Goal: Task Accomplishment & Management: Manage account settings

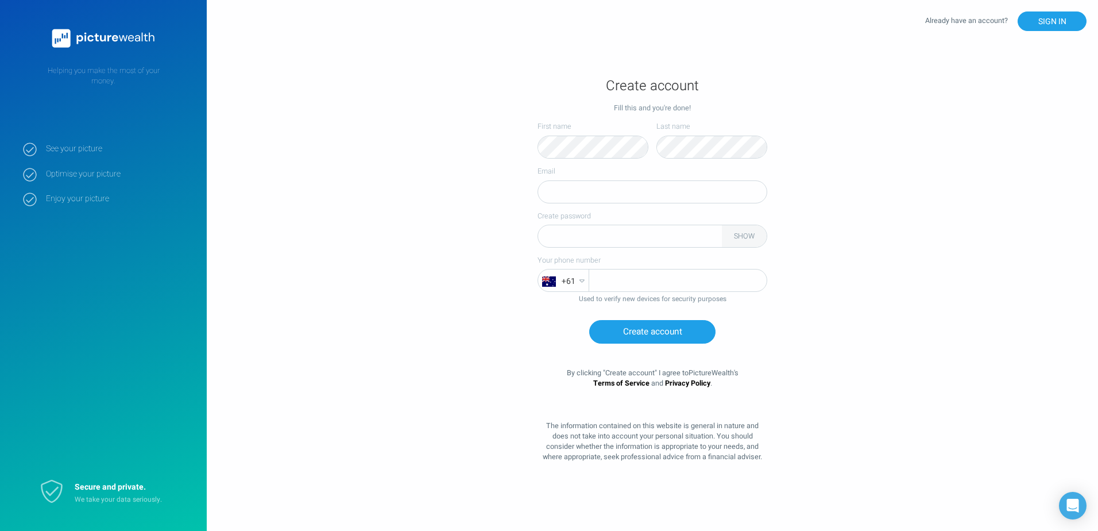
click at [740, 107] on div "Fill this and you're done!" at bounding box center [653, 108] width 230 height 10
click at [652, 332] on button "Create account" at bounding box center [652, 332] width 126 height 24
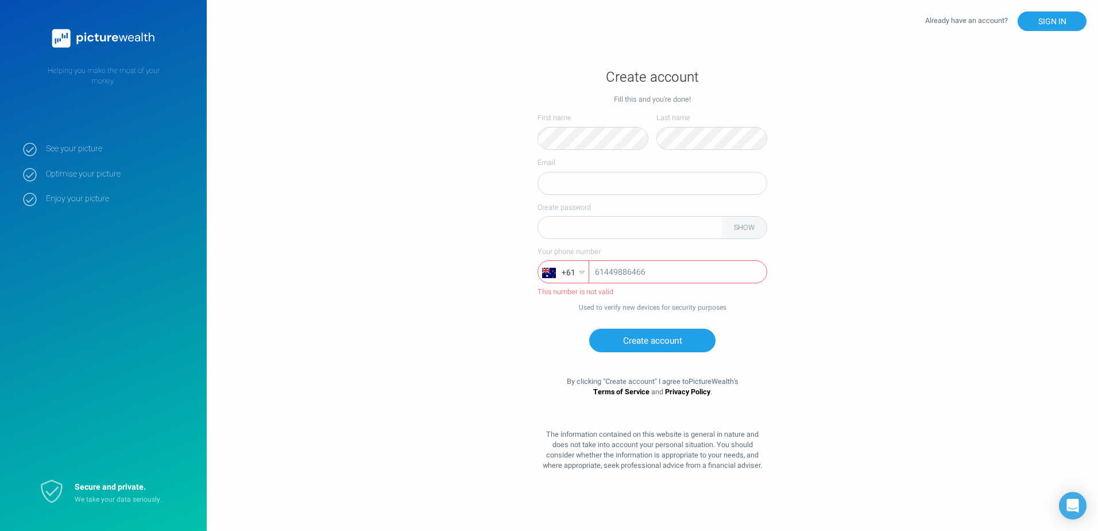
click at [598, 277] on input "61449886466" at bounding box center [677, 272] width 177 height 23
type input "0449886466"
click at [679, 335] on button "Create account" at bounding box center [652, 340] width 126 height 24
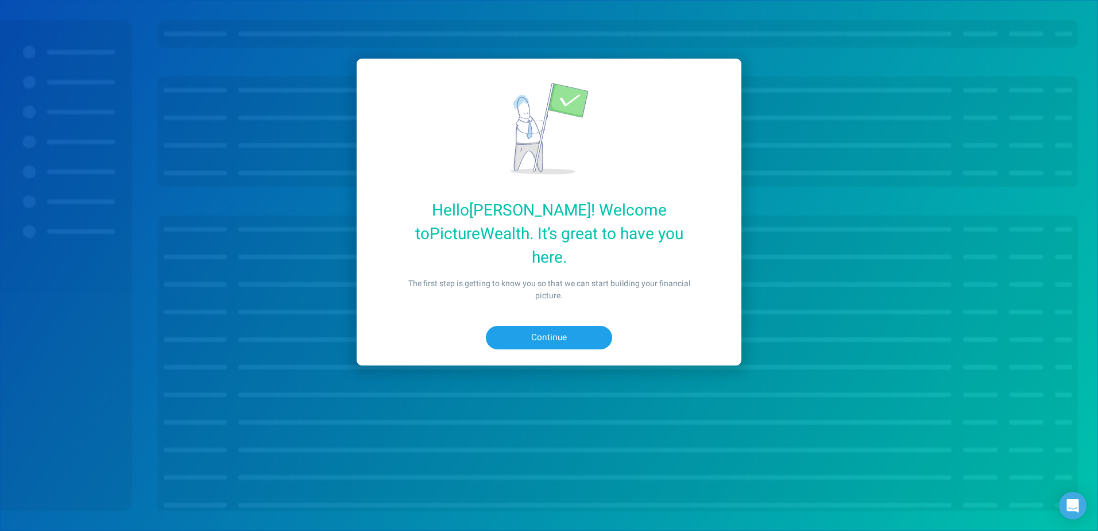
click at [565, 326] on button "Continue" at bounding box center [549, 338] width 126 height 24
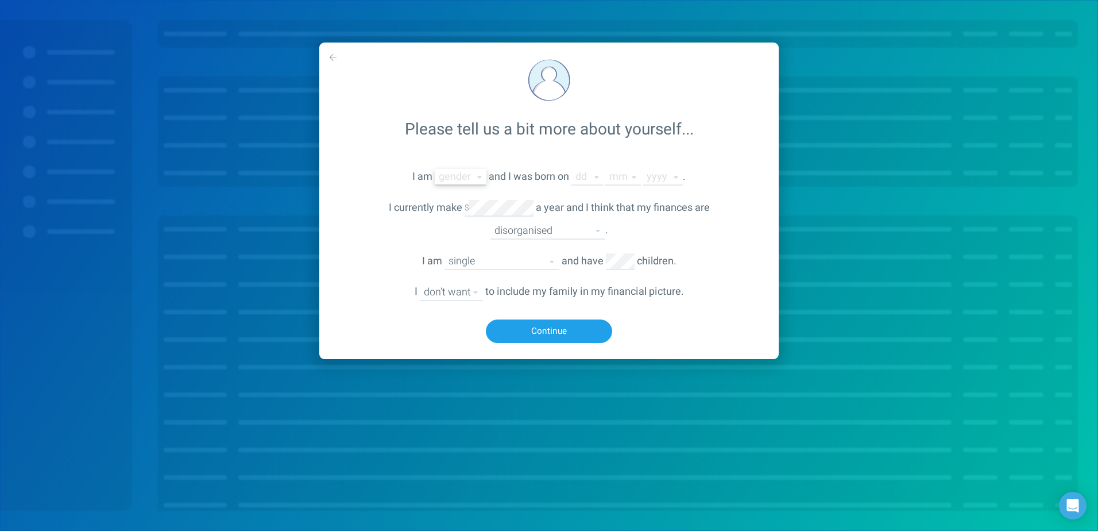
click at [465, 175] on select "male female non-binary other" at bounding box center [461, 177] width 52 height 16
select select "male"
click at [435, 169] on select "male female non-binary other" at bounding box center [461, 177] width 52 height 16
click at [585, 179] on select "01 02 03 04 05 06 07 08 09 10 11 12 13 14 15 16 17 18 19 20 21 22 23 24 25 26 2…" at bounding box center [587, 177] width 32 height 16
select select "2"
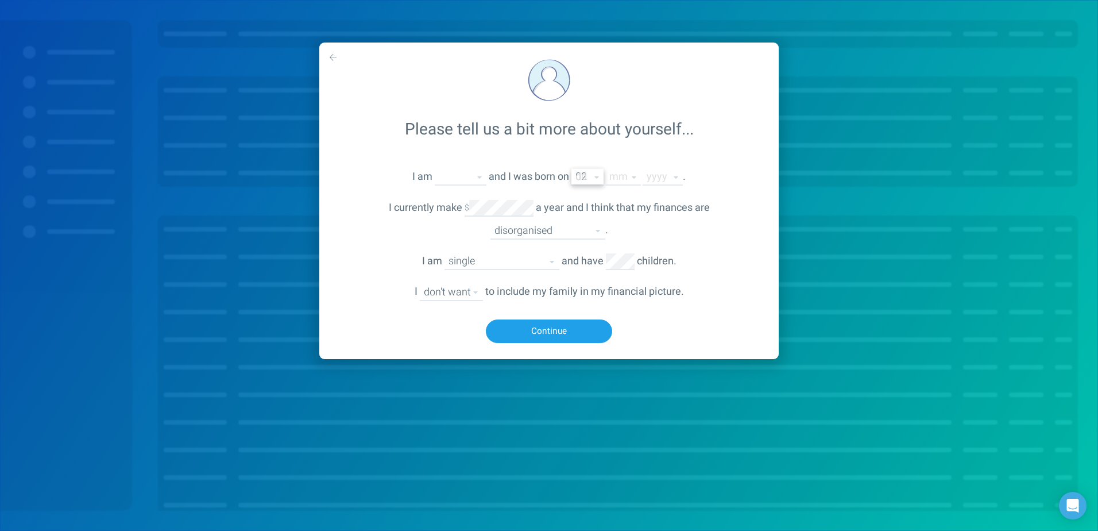
click at [572, 169] on select "01 02 03 04 05 06 07 08 09 10 11 12 13 14 15 16 17 18 19 20 21 22 23 24 25 26 2…" at bounding box center [587, 177] width 32 height 16
click at [633, 183] on select "01 02 03 04 05 06 07 08 09 10 11 12" at bounding box center [623, 177] width 36 height 16
select select "1"
click at [606, 169] on select "01 02 03 04 05 06 07 08 09 10 11 12" at bounding box center [623, 177] width 36 height 16
click at [664, 177] on select "2025 2024 2023 2022 2021 2020 2019 2018 2017 2016 2015 2014 2013 2012 2011 2010…" at bounding box center [663, 177] width 40 height 16
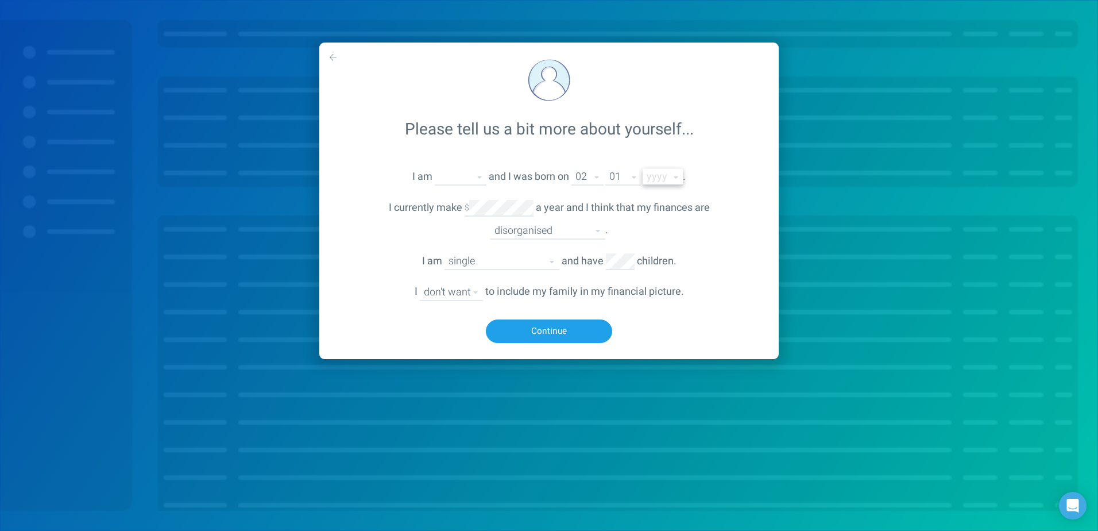
select select "1986"
click at [643, 169] on select "2025 2024 2023 2022 2021 2020 2019 2018 2017 2016 2015 2014 2013 2012 2011 2010…" at bounding box center [663, 177] width 40 height 16
click at [579, 239] on div "disorganised fairly organised organised" at bounding box center [547, 230] width 115 height 17
click at [584, 232] on select "disorganised fairly organised organised" at bounding box center [547, 231] width 115 height 16
select select "somewhat-organised"
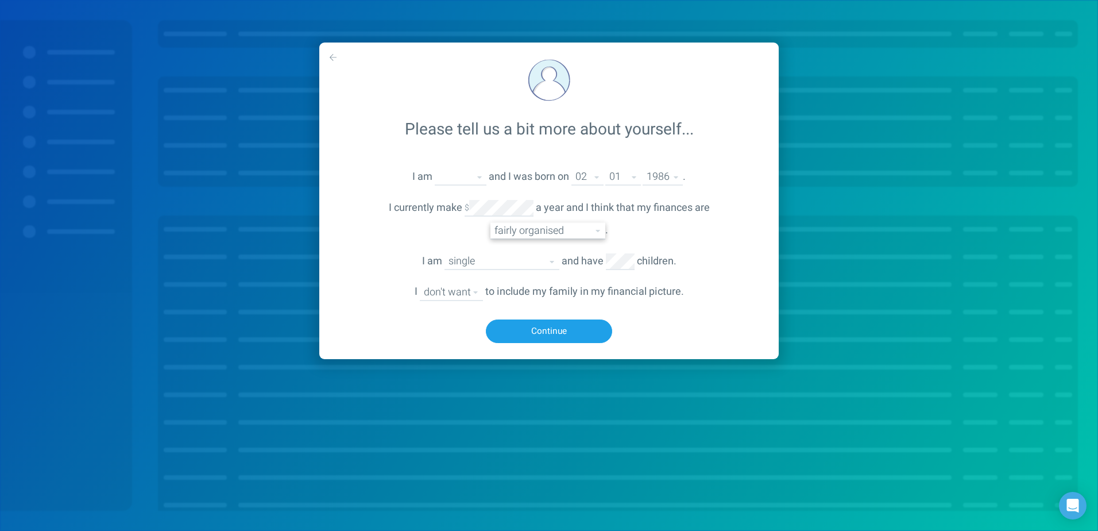
click at [490, 223] on select "disorganised fairly organised organised" at bounding box center [547, 231] width 115 height 16
click at [520, 261] on select "single married divorced partner (de facto relationship) engaged widowed" at bounding box center [501, 261] width 115 height 16
click at [444, 253] on select "single married divorced partner (de facto relationship) engaged widowed" at bounding box center [501, 261] width 115 height 16
click at [546, 265] on select "single married divorced partner (de facto relationship) engaged widowed" at bounding box center [501, 261] width 115 height 16
click at [444, 253] on select "single married divorced partner (de facto relationship) engaged widowed" at bounding box center [501, 261] width 115 height 16
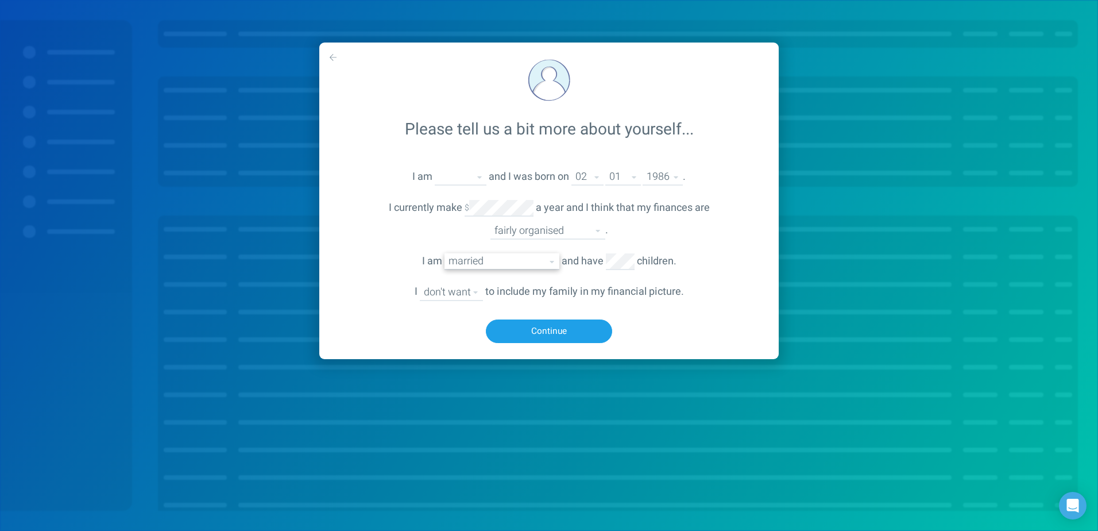
click at [528, 265] on select "single married divorced partner (de facto relationship) engaged widowed" at bounding box center [501, 261] width 115 height 16
select select "single"
click at [444, 253] on select "single married divorced partner (de facto relationship) engaged widowed" at bounding box center [501, 261] width 115 height 16
click at [459, 292] on select "don't want want" at bounding box center [451, 292] width 63 height 16
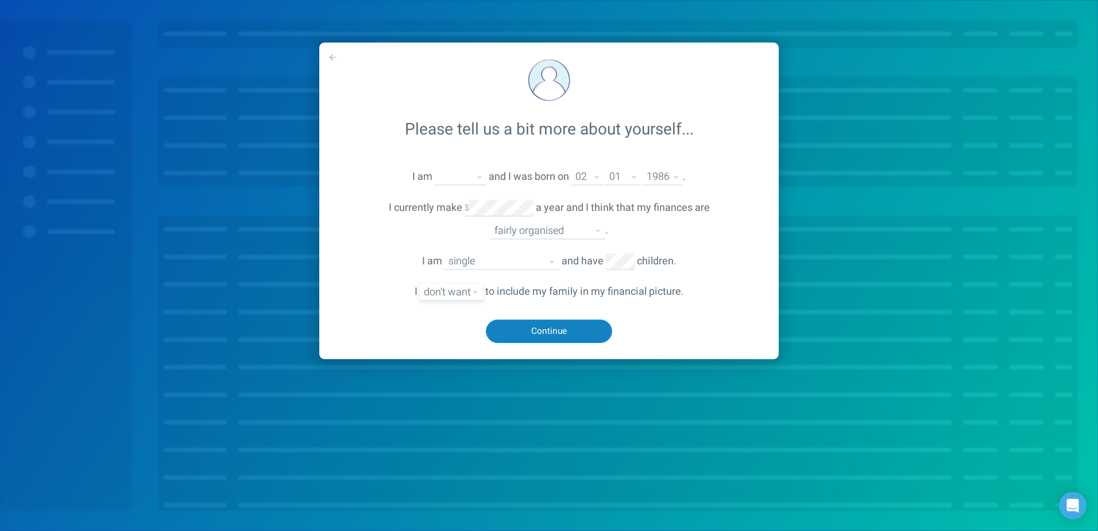
click at [550, 326] on button "Continue" at bounding box center [549, 331] width 126 height 24
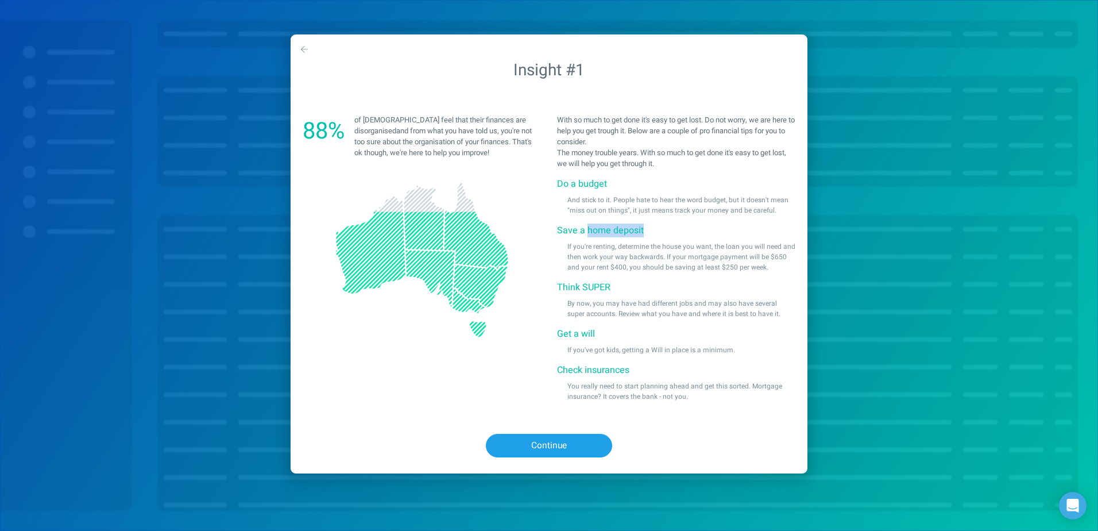
drag, startPoint x: 587, startPoint y: 233, endPoint x: 641, endPoint y: 228, distance: 54.2
click at [641, 228] on span "Save a home deposit" at bounding box center [600, 230] width 87 height 14
click at [555, 451] on button "Continue" at bounding box center [549, 446] width 126 height 24
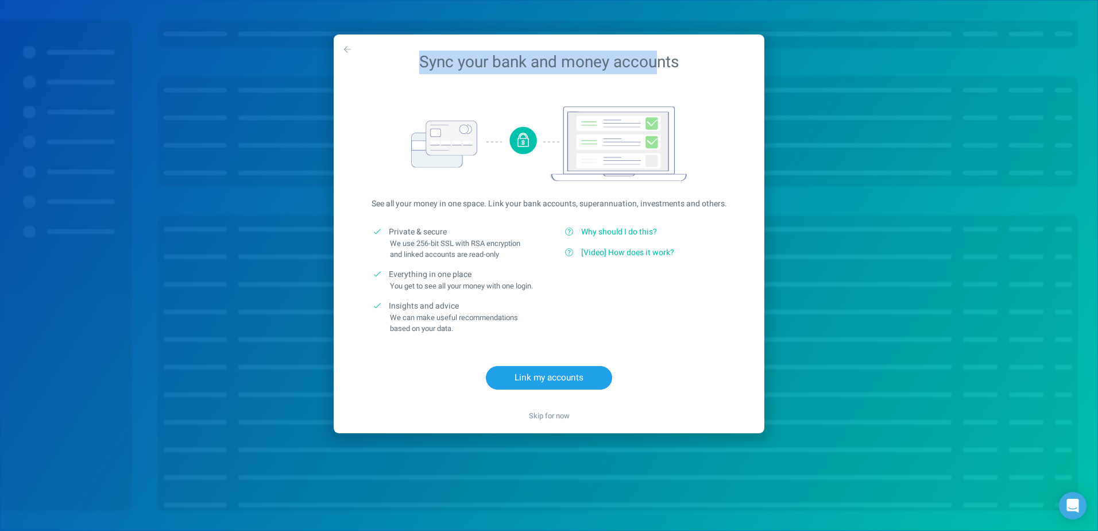
drag, startPoint x: 420, startPoint y: 55, endPoint x: 662, endPoint y: 60, distance: 241.8
click at [662, 60] on div "Sync your bank and money accounts" at bounding box center [549, 62] width 431 height 56
click at [563, 421] on span "Skip for now" at bounding box center [549, 415] width 41 height 11
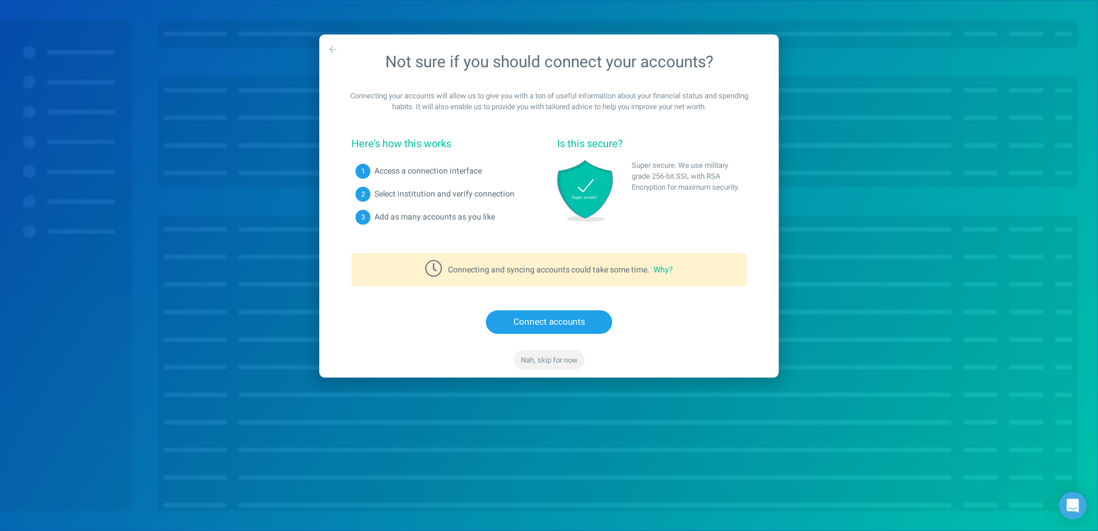
click at [541, 359] on span "Nah, skip for now" at bounding box center [549, 359] width 57 height 11
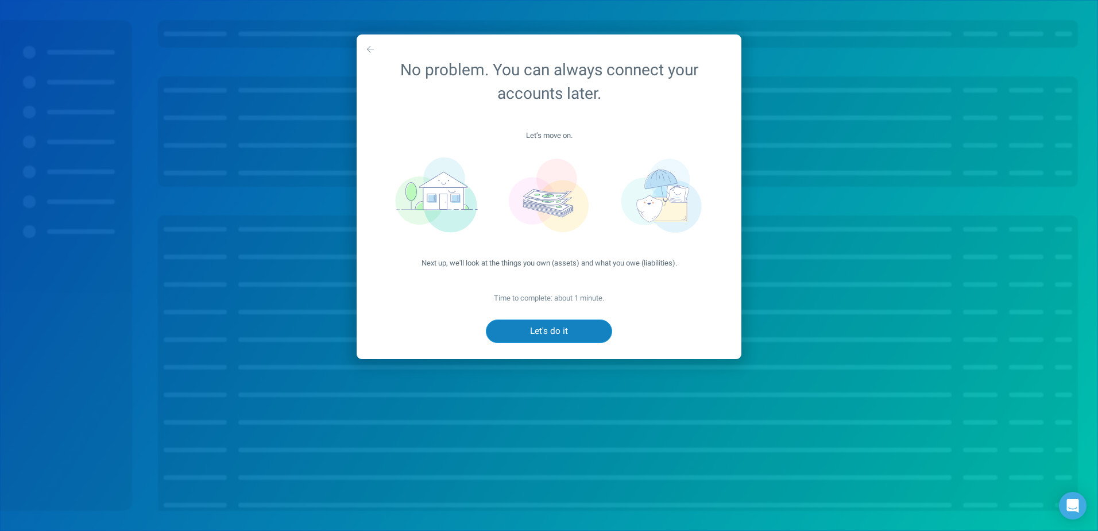
click at [563, 333] on button "Let's do it" at bounding box center [549, 331] width 126 height 24
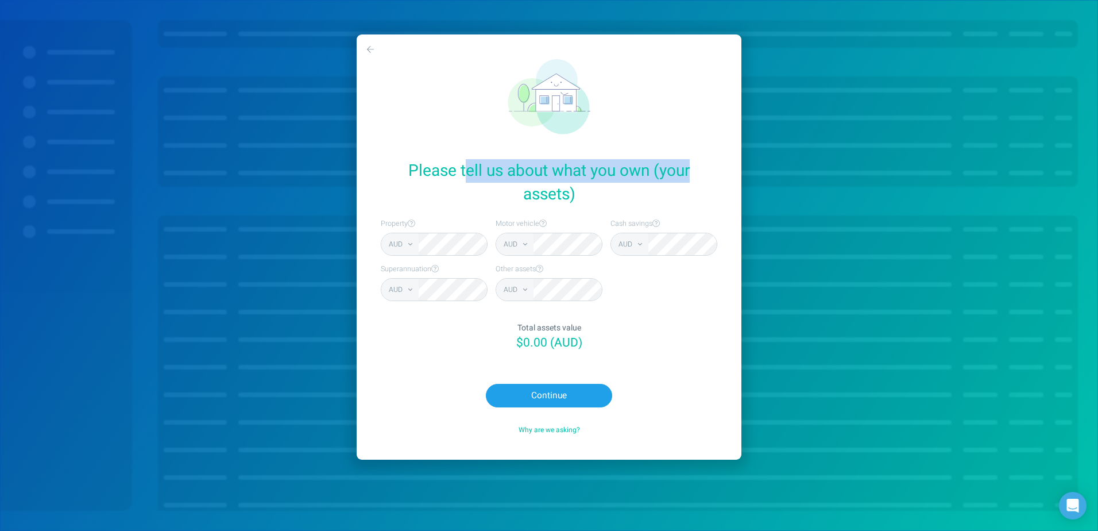
drag, startPoint x: 495, startPoint y: 178, endPoint x: 690, endPoint y: 176, distance: 194.7
click at [690, 176] on div "Please tell us about what you own (your assets)" at bounding box center [549, 182] width 385 height 47
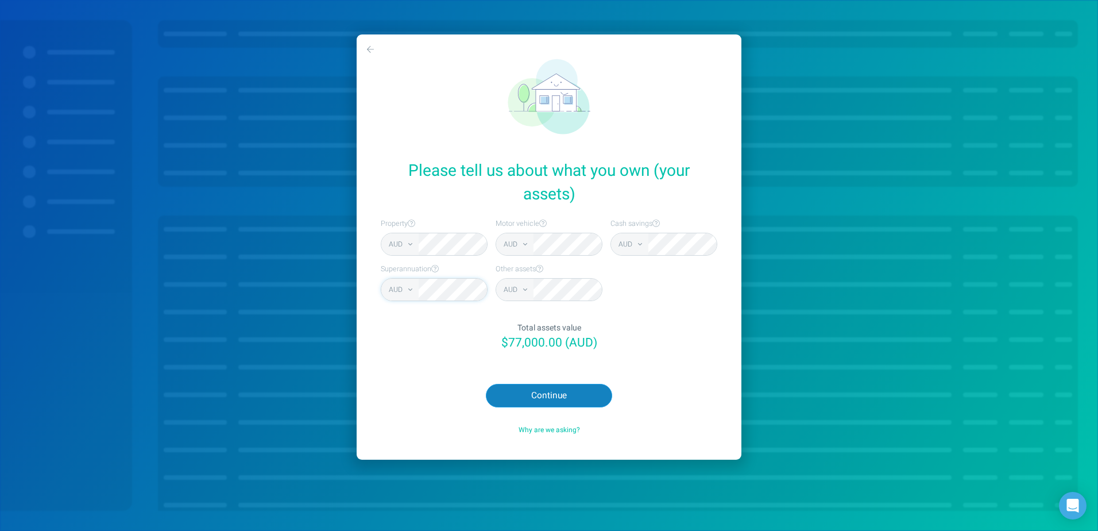
click at [558, 396] on button "Continue" at bounding box center [549, 396] width 126 height 24
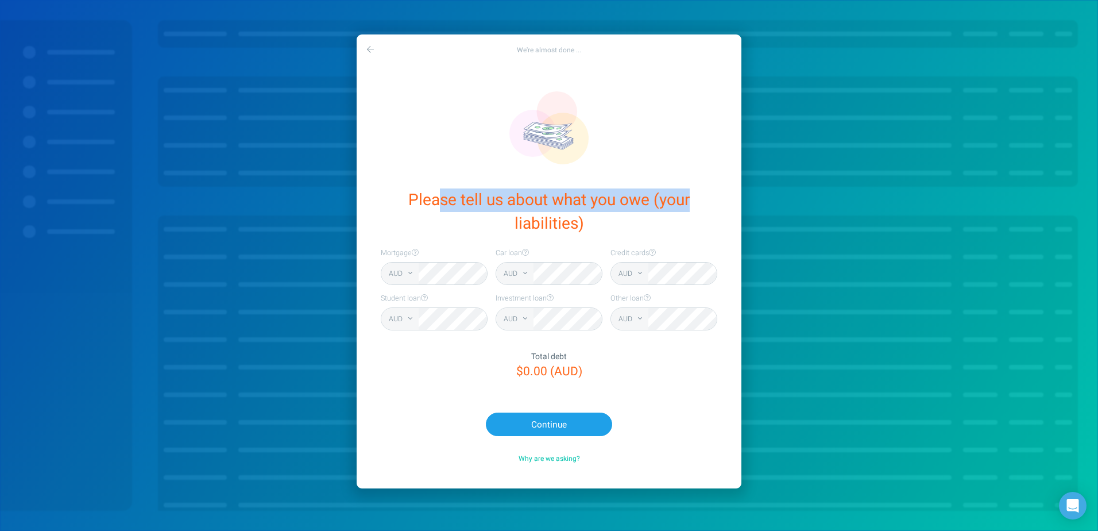
drag, startPoint x: 435, startPoint y: 203, endPoint x: 725, endPoint y: 204, distance: 290.0
click at [725, 204] on div "Please tell us about what you owe (your liabilities)" at bounding box center [549, 211] width 385 height 47
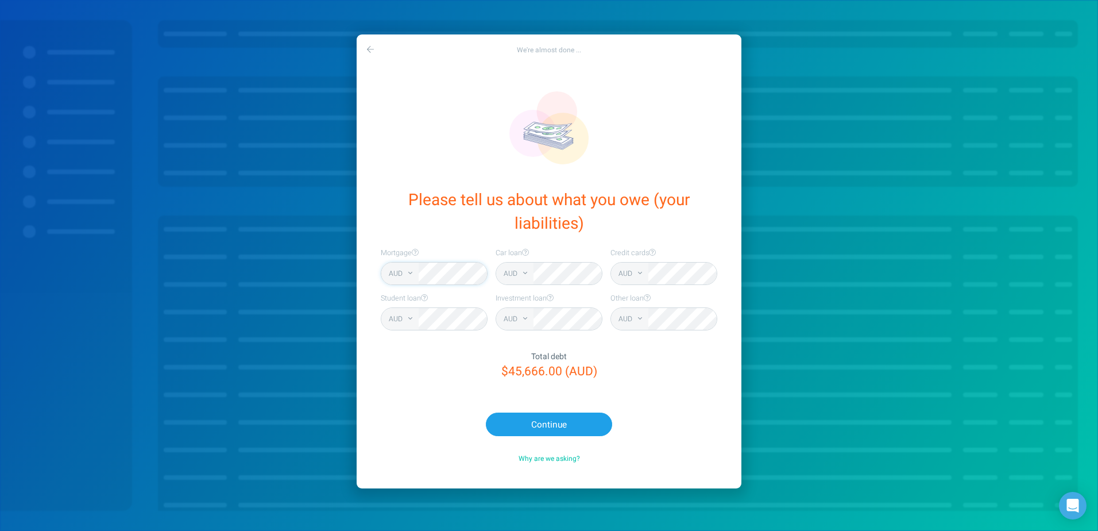
click at [507, 275] on div "AUD GBP EUR NZD SGD USD AFN ALL DZD ARS AMD AZN BHD BDT BYR BZD BTC BCH BOB BAM…" at bounding box center [549, 273] width 107 height 23
click at [574, 427] on button "Continue" at bounding box center [549, 424] width 126 height 24
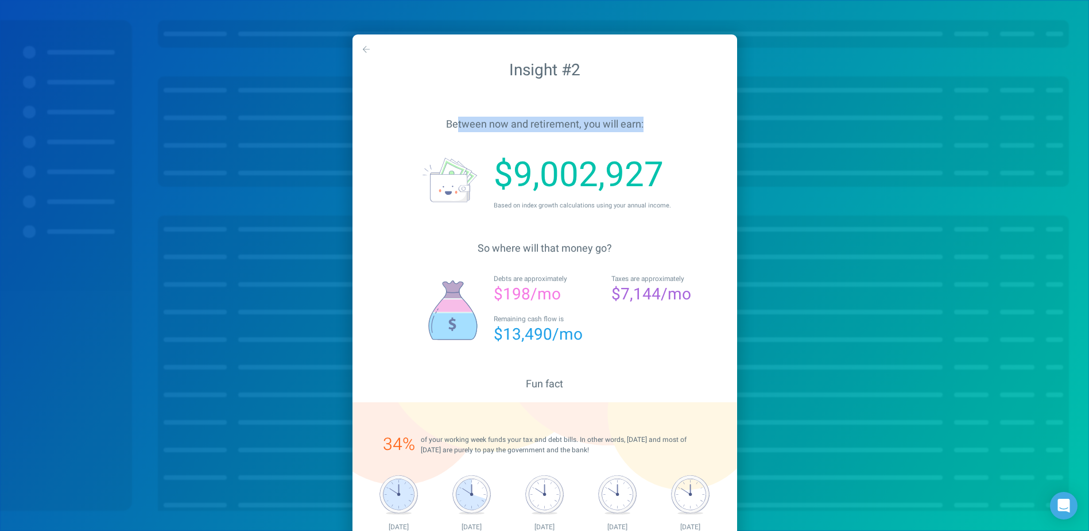
drag, startPoint x: 457, startPoint y: 123, endPoint x: 693, endPoint y: 136, distance: 236.4
click at [693, 136] on div "Between now and retirement, you will earn:" at bounding box center [545, 124] width 385 height 36
click at [526, 208] on div "Based on index growth calculations using your annual income." at bounding box center [611, 205] width 235 height 10
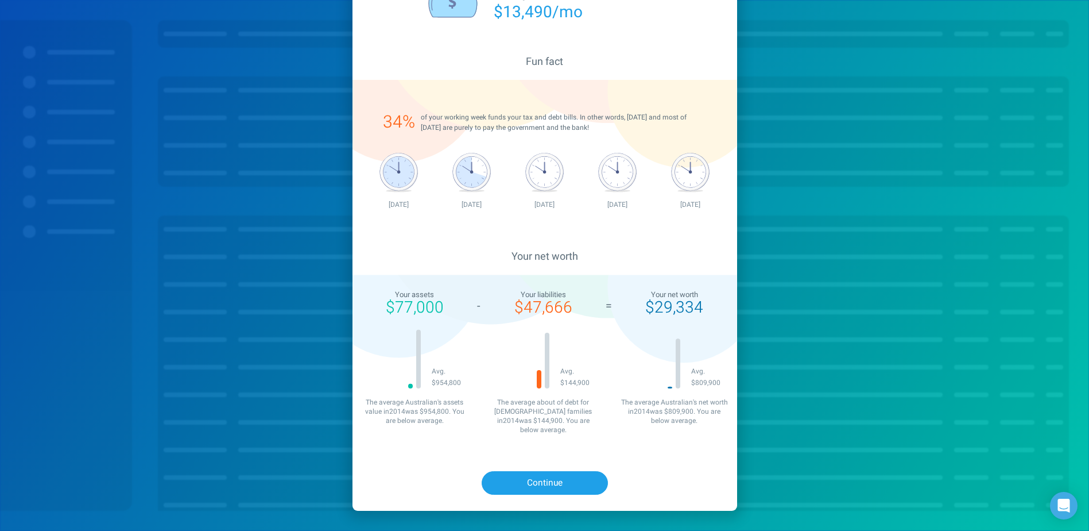
scroll to position [327, 0]
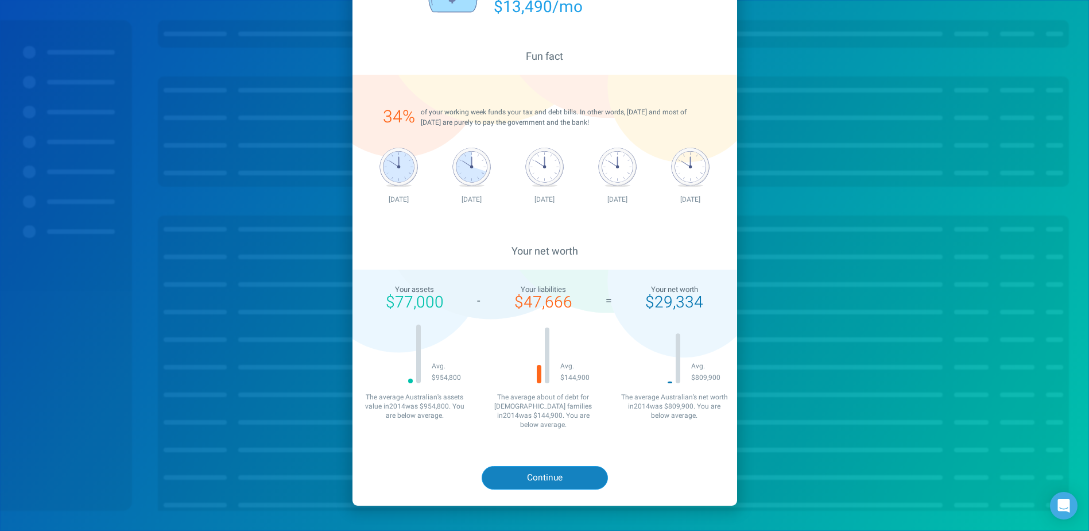
click at [557, 466] on button "Continue" at bounding box center [545, 478] width 126 height 24
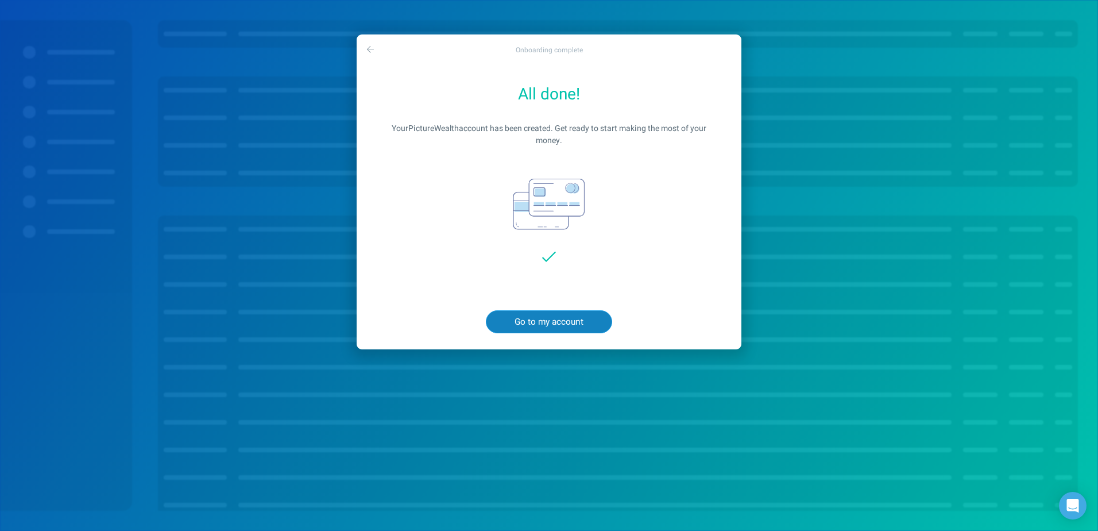
click at [560, 319] on button "Go to my account" at bounding box center [549, 322] width 126 height 24
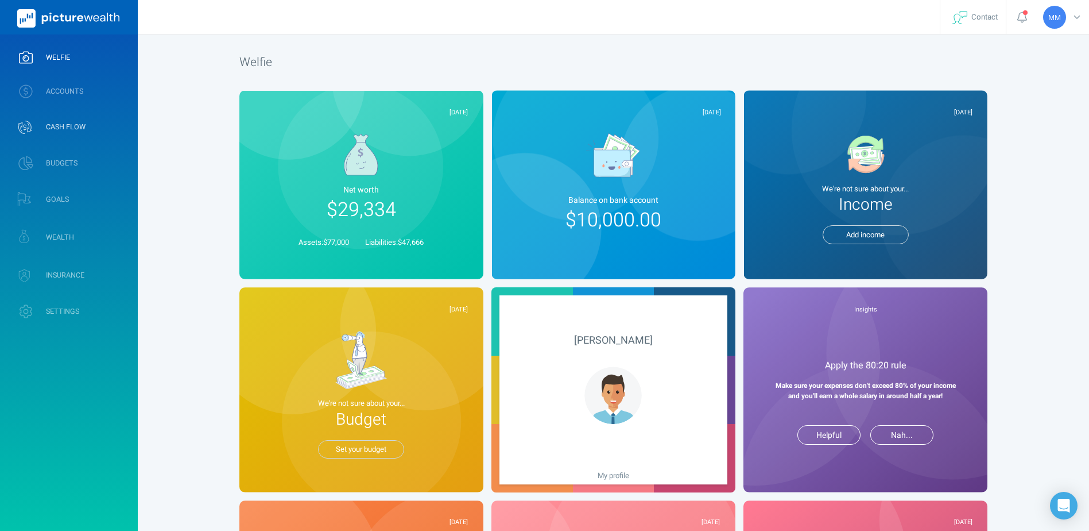
click at [69, 121] on link "CASH FLOW" at bounding box center [69, 127] width 138 height 34
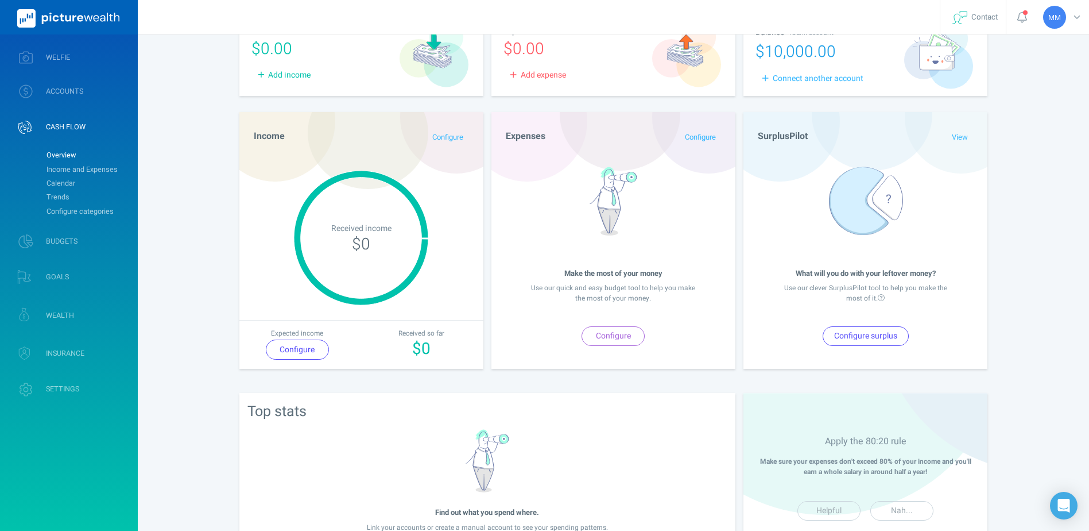
scroll to position [154, 0]
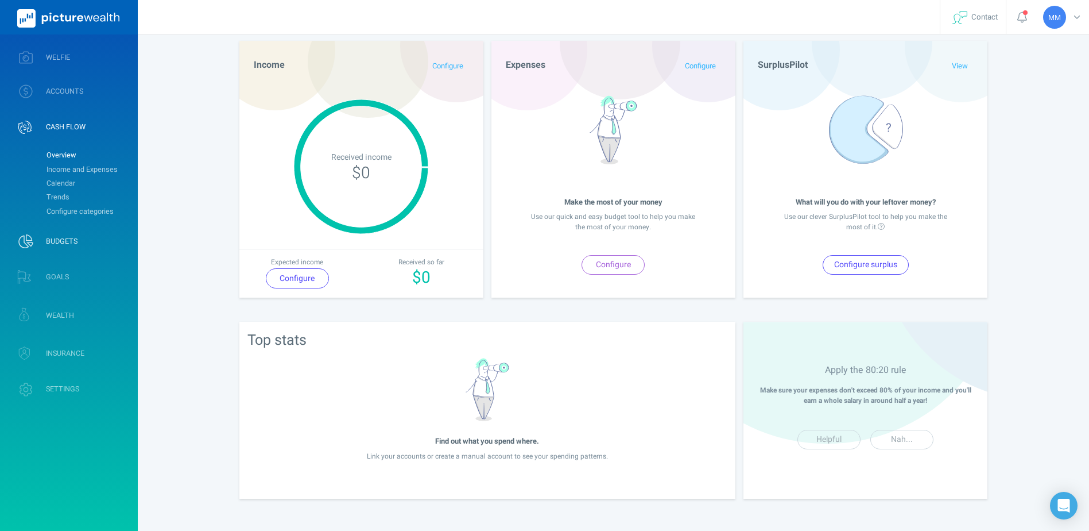
click at [90, 244] on link "BUDGETS" at bounding box center [69, 241] width 138 height 30
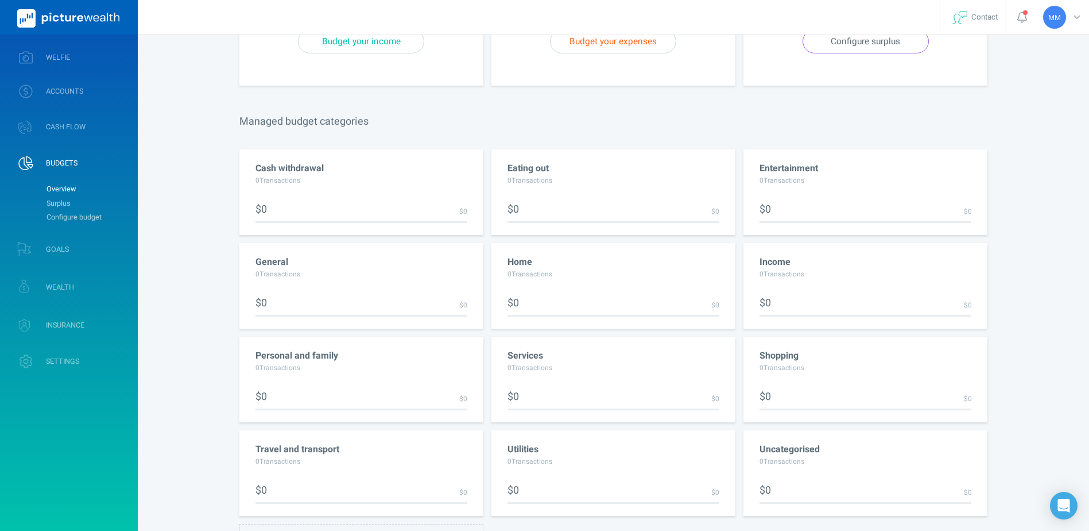
scroll to position [398, 0]
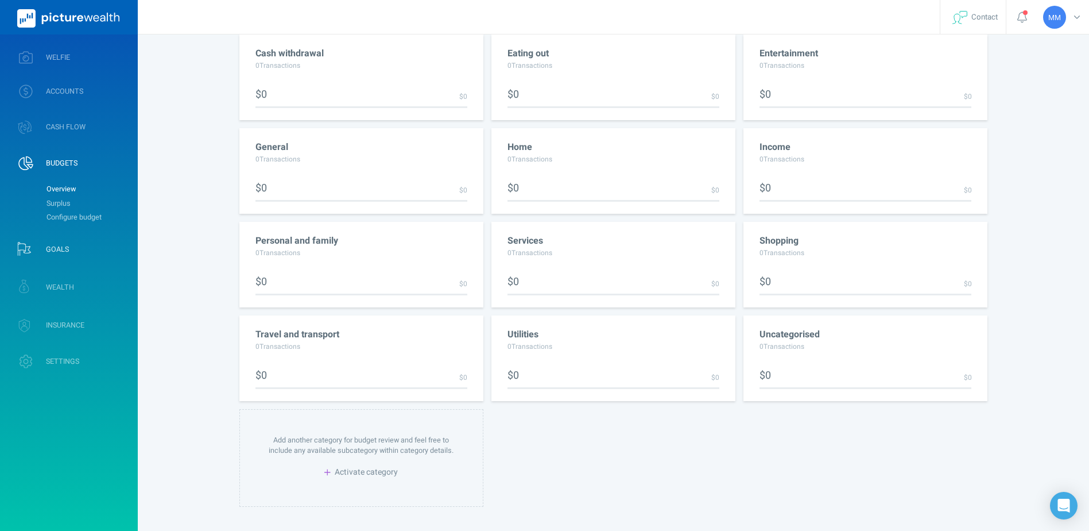
click at [61, 245] on span "GOALS" at bounding box center [57, 249] width 23 height 9
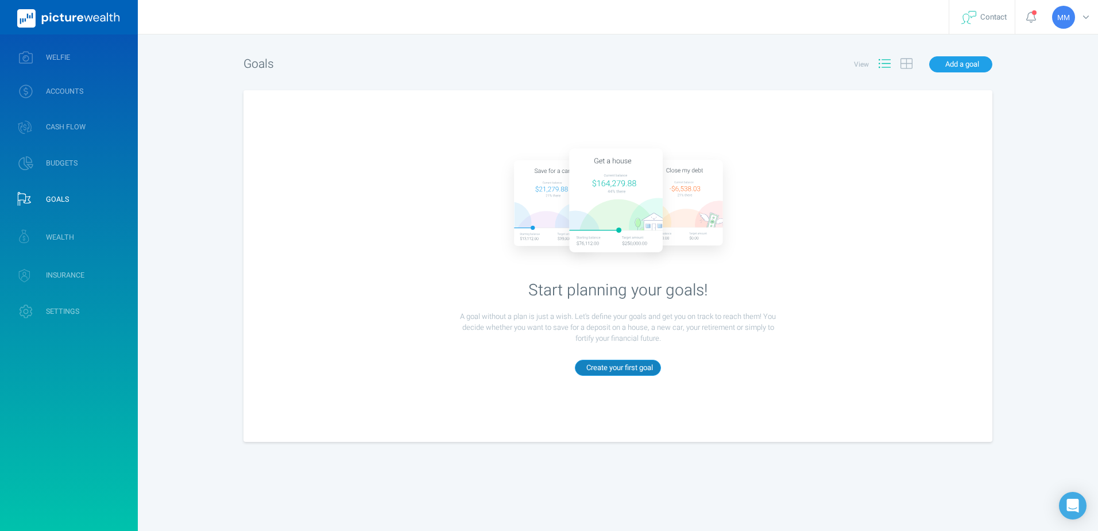
click at [628, 373] on span "Create your first goal" at bounding box center [619, 367] width 67 height 11
click at [848, 139] on div "What do you want to do? Buy a home Buy a car Save for emergencies Save for reti…" at bounding box center [549, 265] width 1098 height 531
click at [83, 244] on link "WEALTH" at bounding box center [69, 237] width 138 height 34
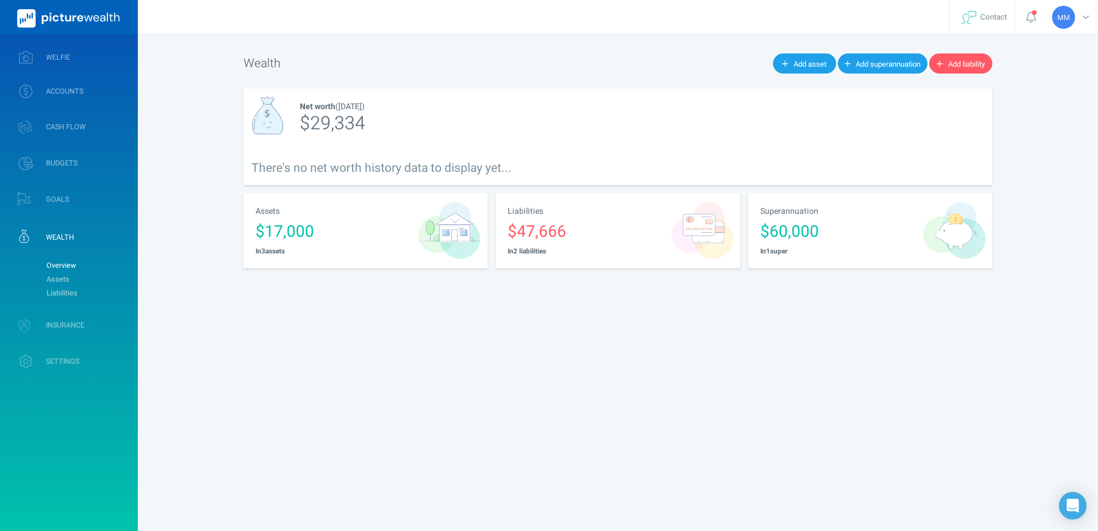
click at [87, 323] on link "INSURANCE" at bounding box center [69, 325] width 138 height 34
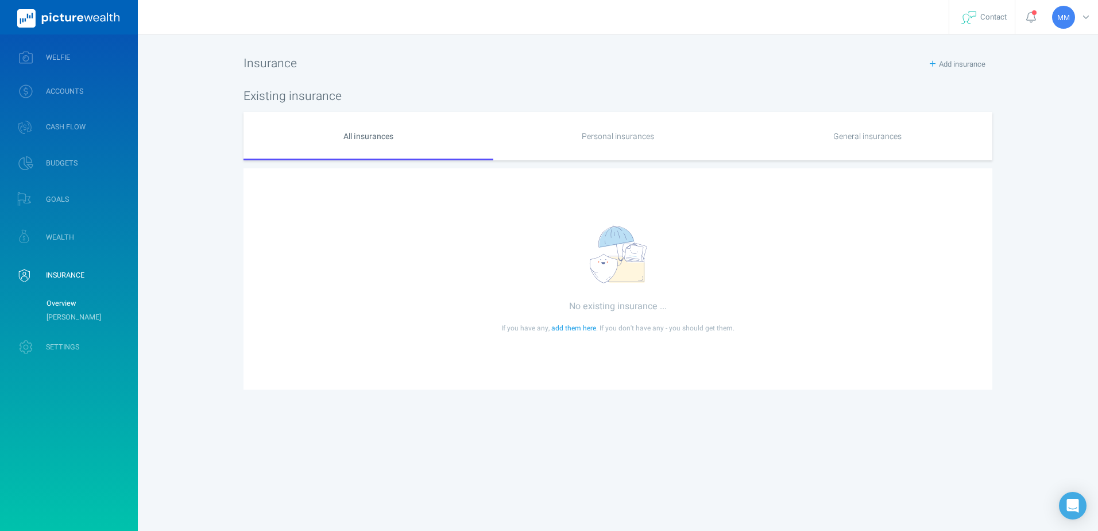
click at [71, 351] on span "SETTINGS" at bounding box center [62, 346] width 33 height 9
select select "1"
select select "2"
select select "1986"
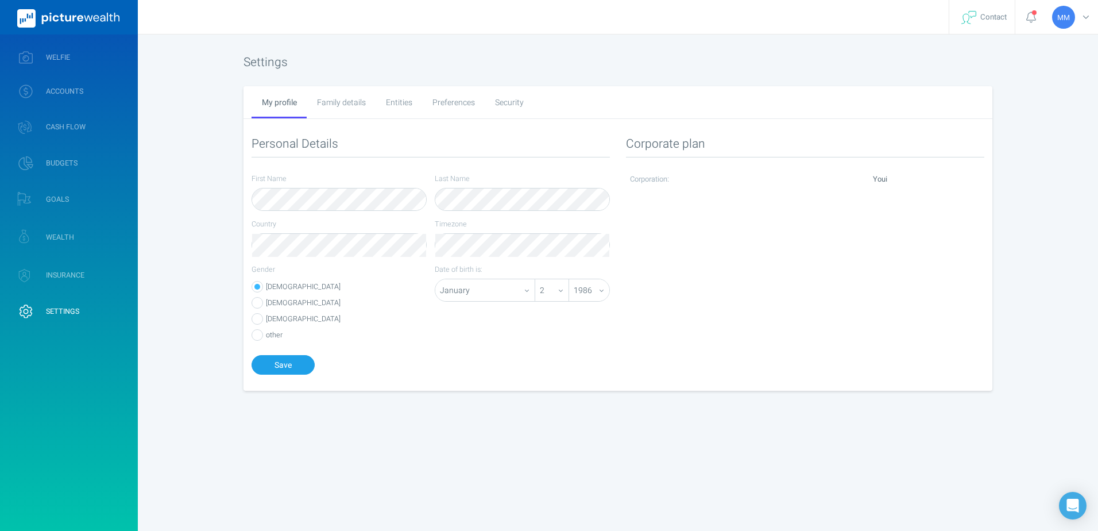
click at [362, 107] on div "Family details" at bounding box center [341, 102] width 69 height 32
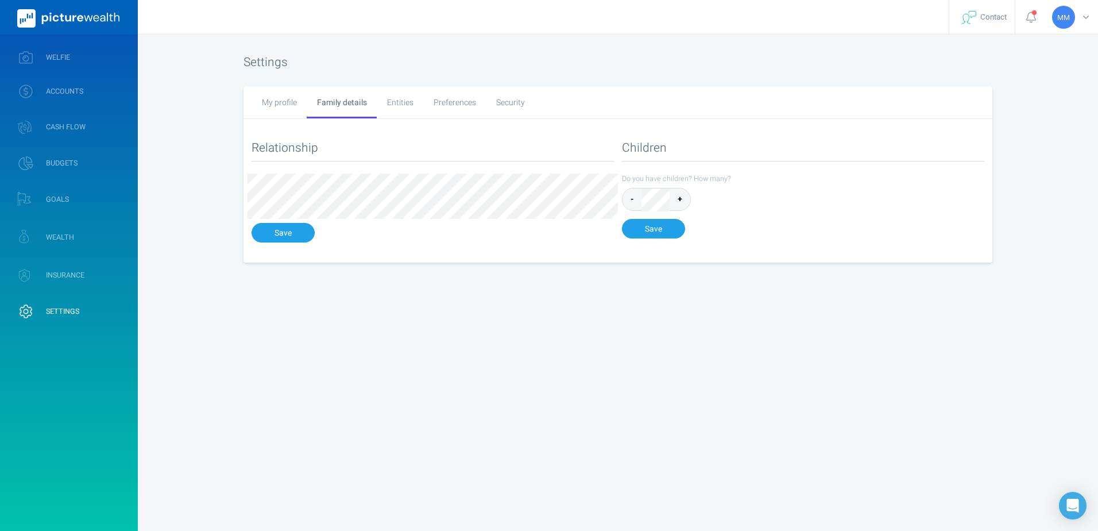
click at [402, 104] on div "Entities" at bounding box center [400, 102] width 47 height 32
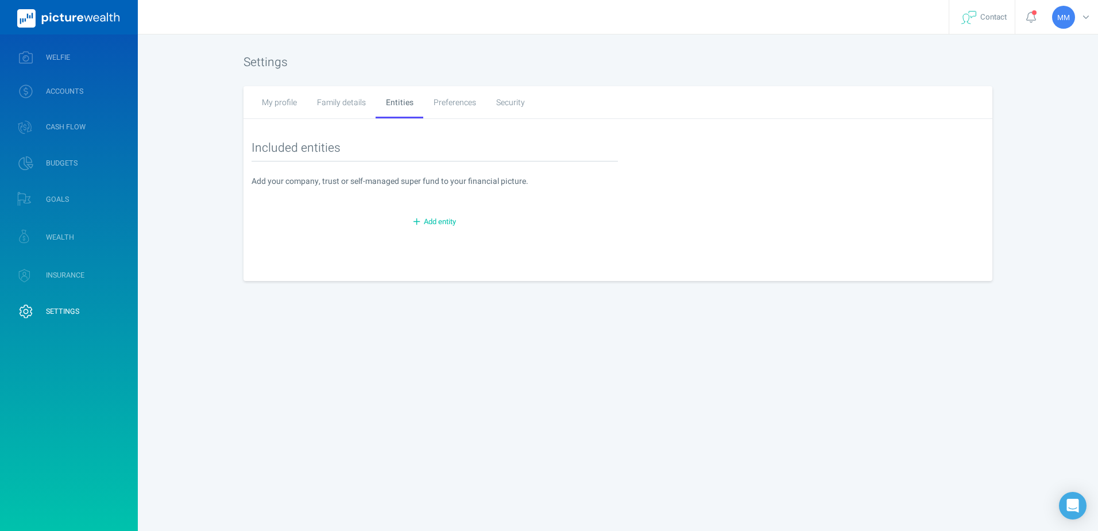
click at [453, 105] on div "Preferences" at bounding box center [454, 102] width 63 height 32
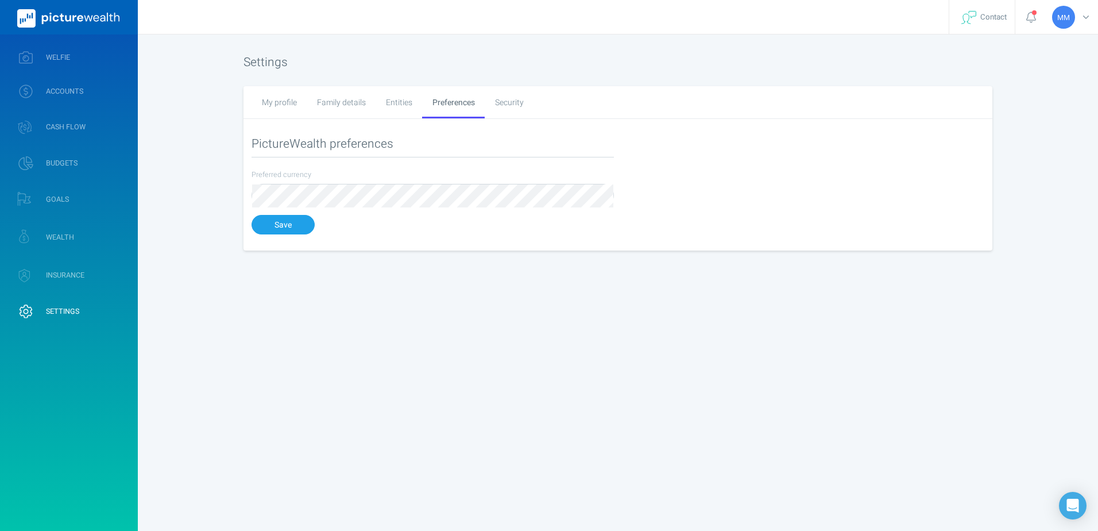
click at [398, 105] on div "Entities" at bounding box center [399, 102] width 47 height 32
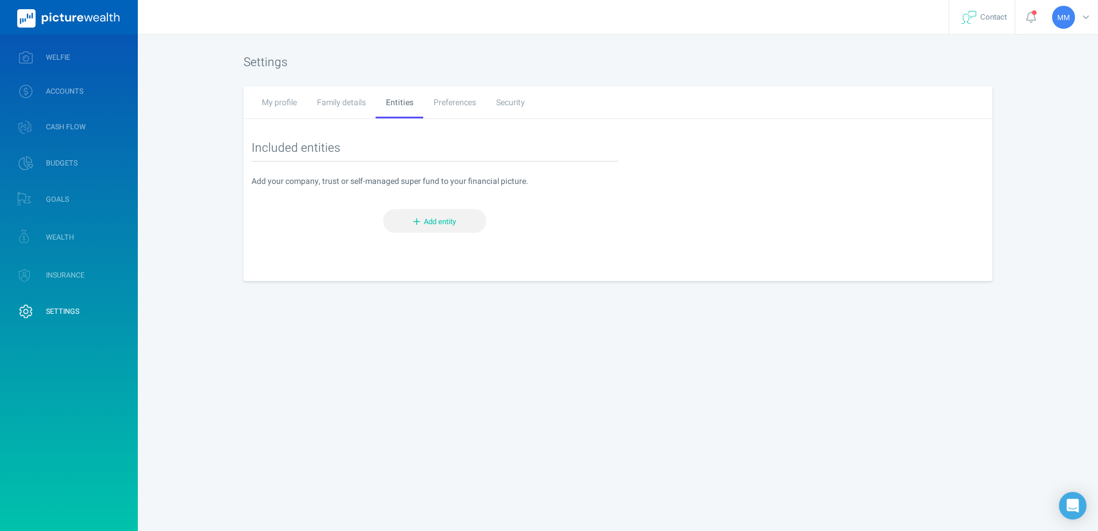
click at [429, 215] on button "Add entity" at bounding box center [434, 221] width 103 height 24
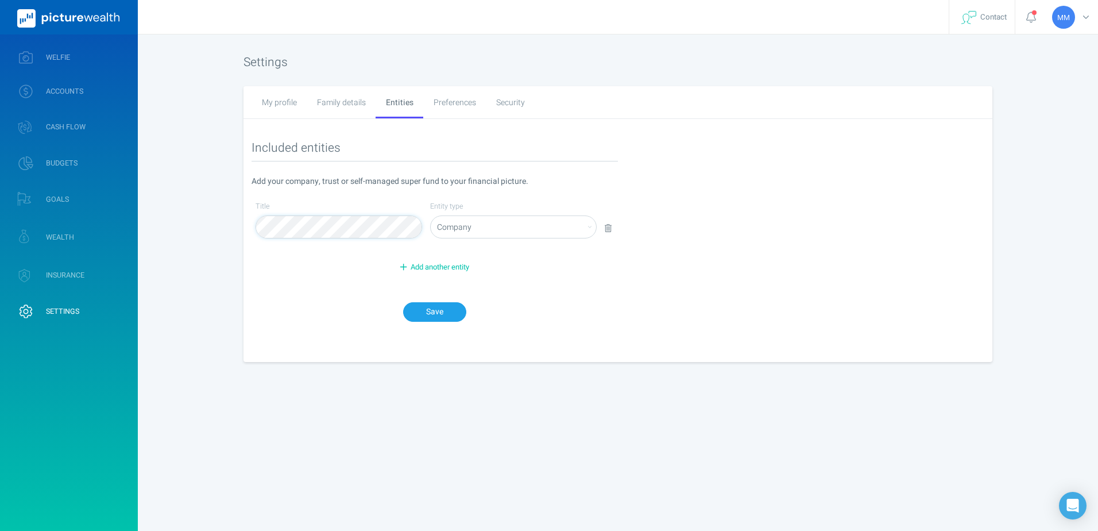
click at [476, 223] on select "Company Self-managed super fund Trust" at bounding box center [513, 227] width 165 height 23
select select "self_managed_fund"
click at [431, 216] on select "Company Self-managed super fund Trust" at bounding box center [513, 227] width 165 height 23
click at [433, 297] on div "Save" at bounding box center [435, 312] width 358 height 36
click at [432, 313] on button "Save" at bounding box center [434, 312] width 63 height 20
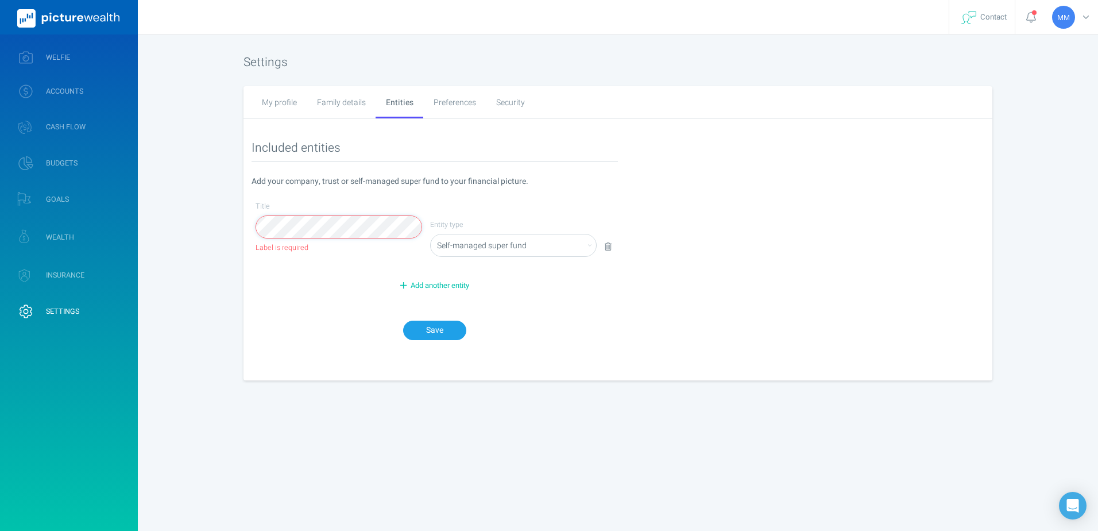
click at [446, 328] on button "Save" at bounding box center [434, 330] width 63 height 20
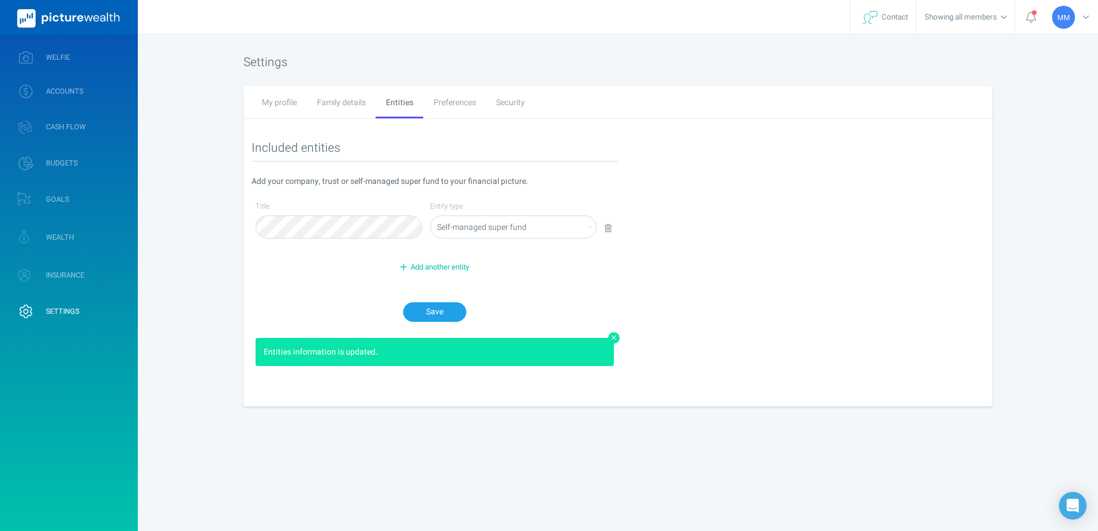
click at [343, 102] on div "Family details" at bounding box center [341, 102] width 69 height 32
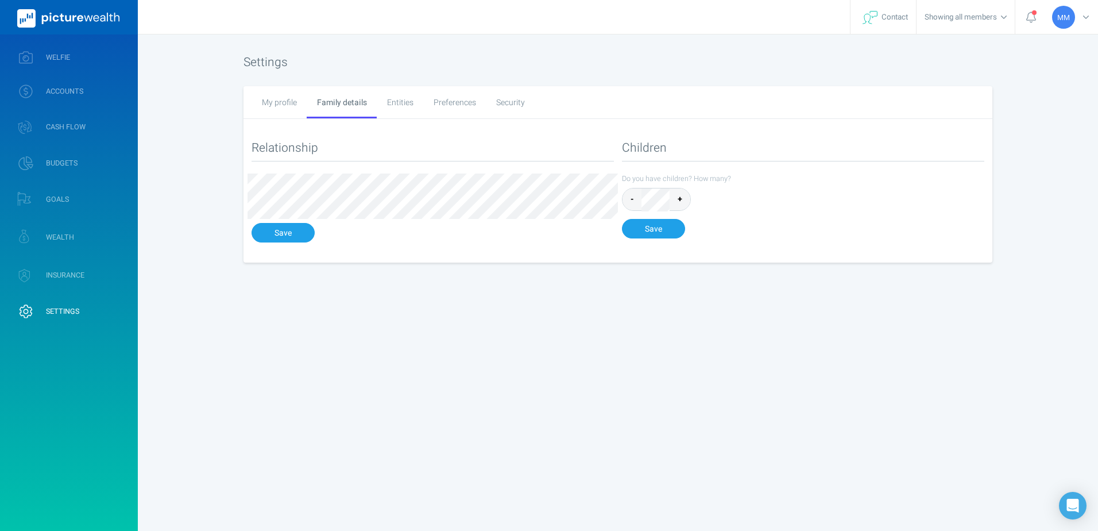
click at [281, 103] on div "My profile" at bounding box center [279, 102] width 55 height 32
select select "1"
select select "2"
select select "1986"
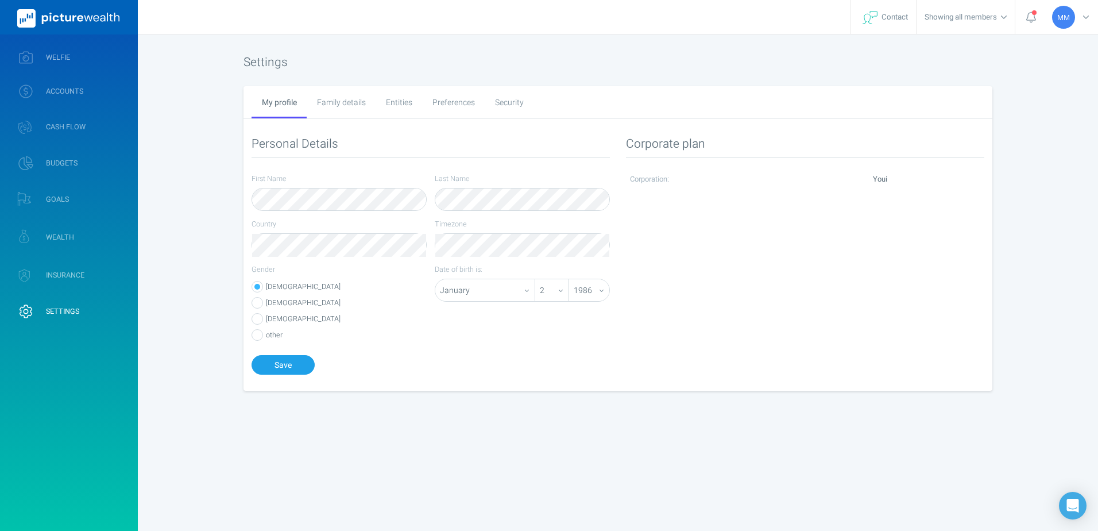
click at [389, 99] on div "Entities" at bounding box center [399, 102] width 47 height 32
select select "self_managed_fund"
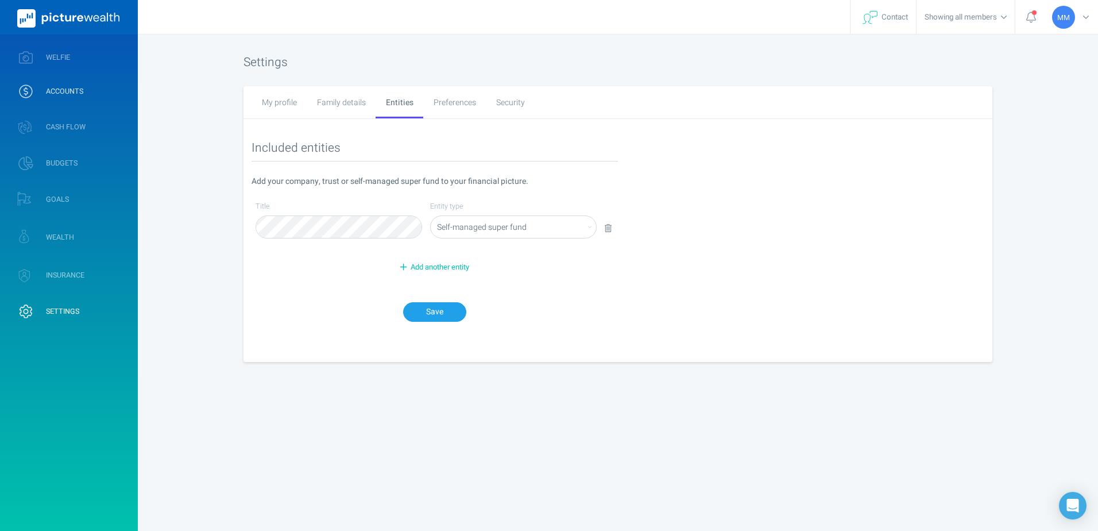
click at [67, 88] on span "ACCOUNTS" at bounding box center [64, 91] width 37 height 9
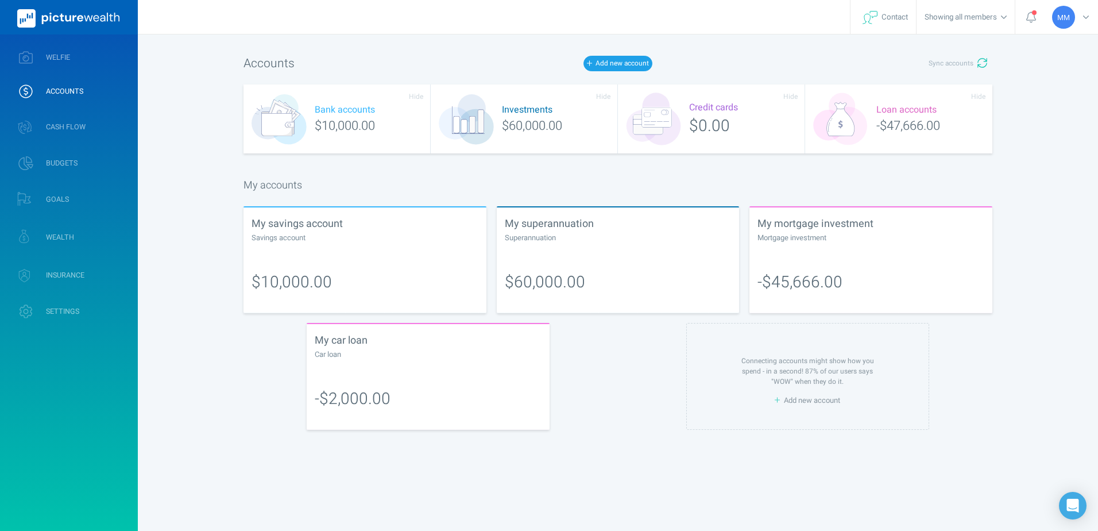
click at [833, 396] on span "Add new account" at bounding box center [812, 400] width 56 height 11
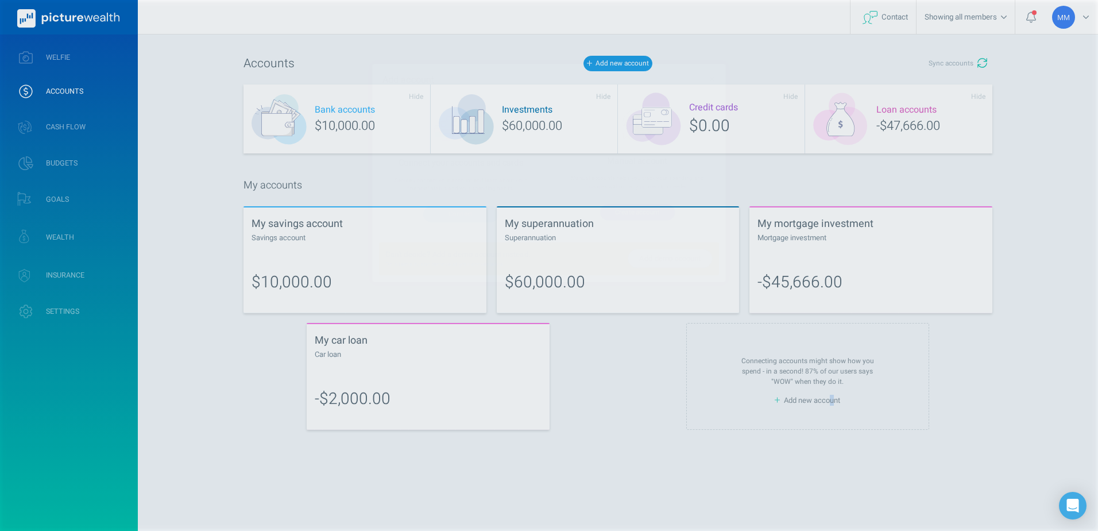
click at [661, 224] on button "Create account" at bounding box center [657, 221] width 92 height 20
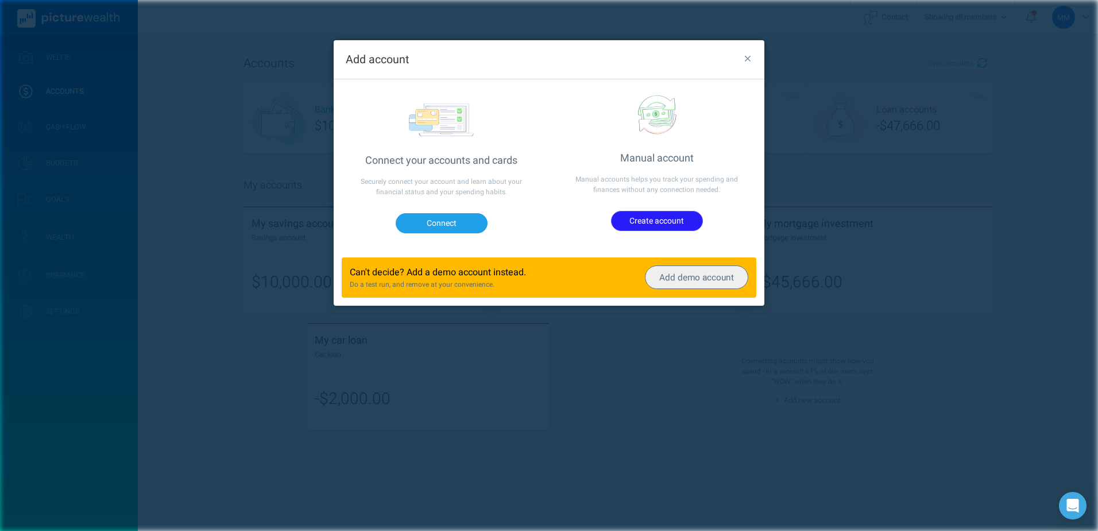
select select "77"
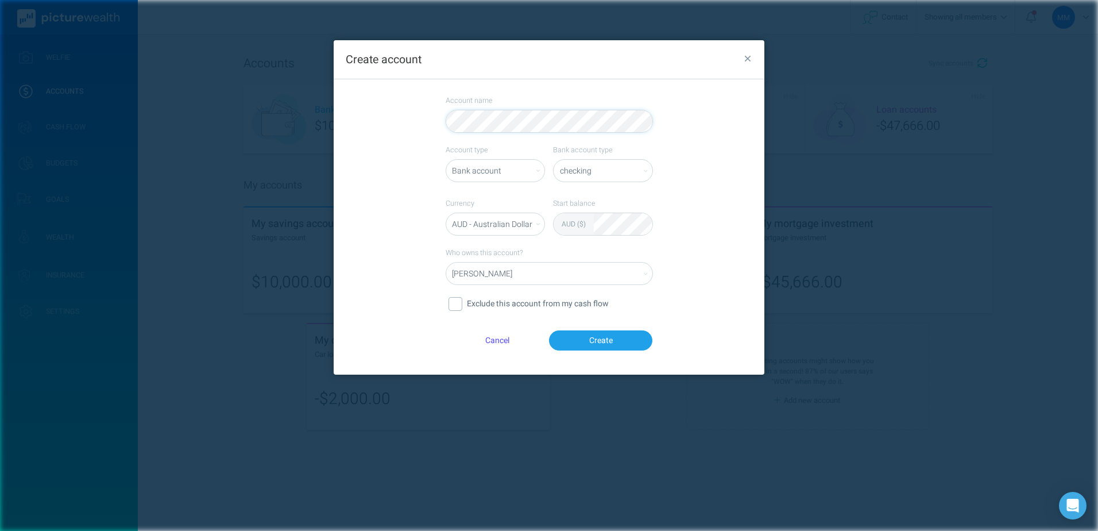
click at [560, 262] on div "Matthew McGuinty Test SMSF" at bounding box center [549, 273] width 207 height 23
click at [563, 272] on select "Matthew McGuinty Test SMSF" at bounding box center [549, 273] width 206 height 23
select select "10051"
click at [446, 262] on select "Matthew McGuinty Test SMSF" at bounding box center [549, 273] width 206 height 23
drag, startPoint x: 616, startPoint y: 342, endPoint x: 772, endPoint y: 57, distance: 324.9
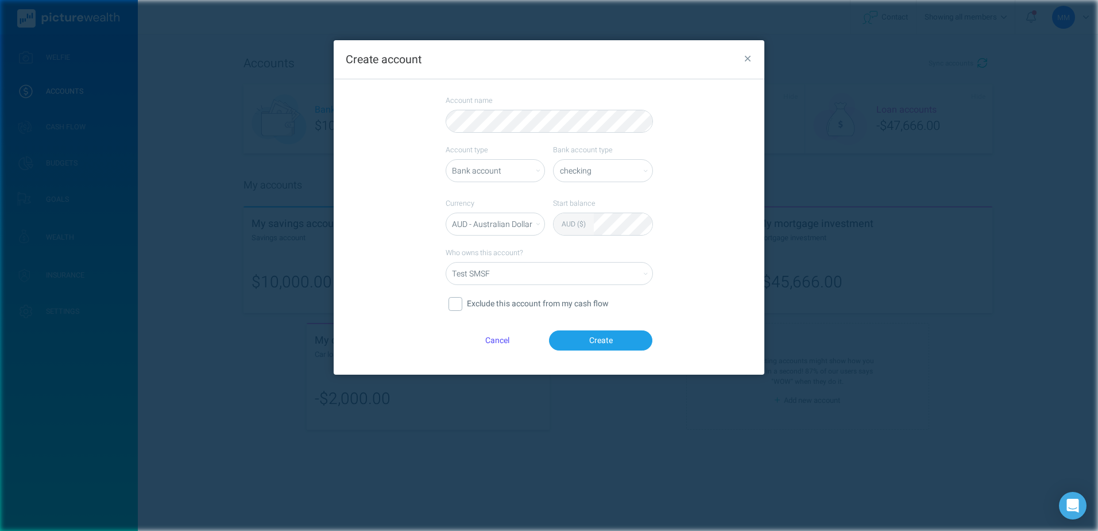
click at [773, 66] on div "Create account Account name Account type Bank account Credit card Investment Lo…" at bounding box center [549, 265] width 1098 height 531
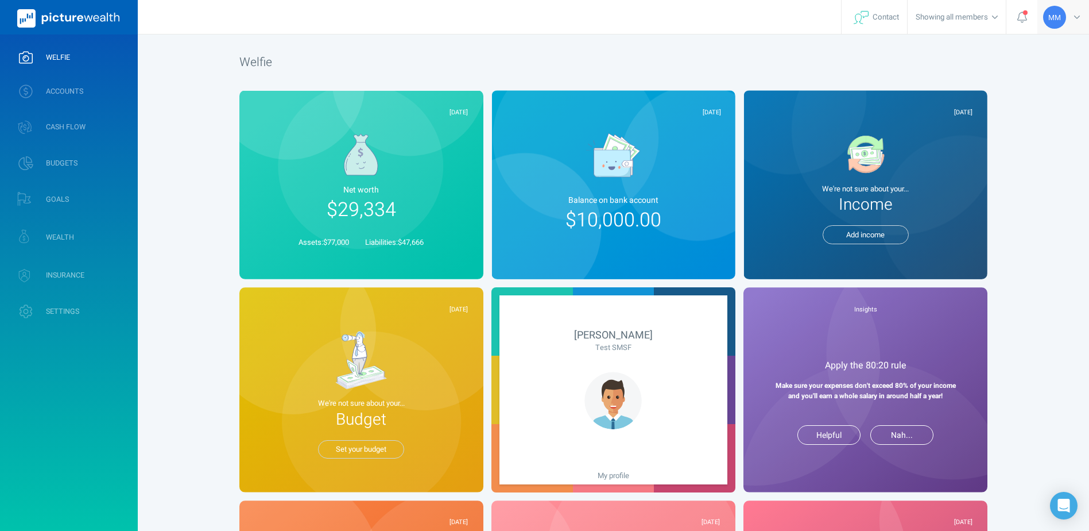
click at [1049, 20] on span "MM" at bounding box center [1055, 17] width 13 height 9
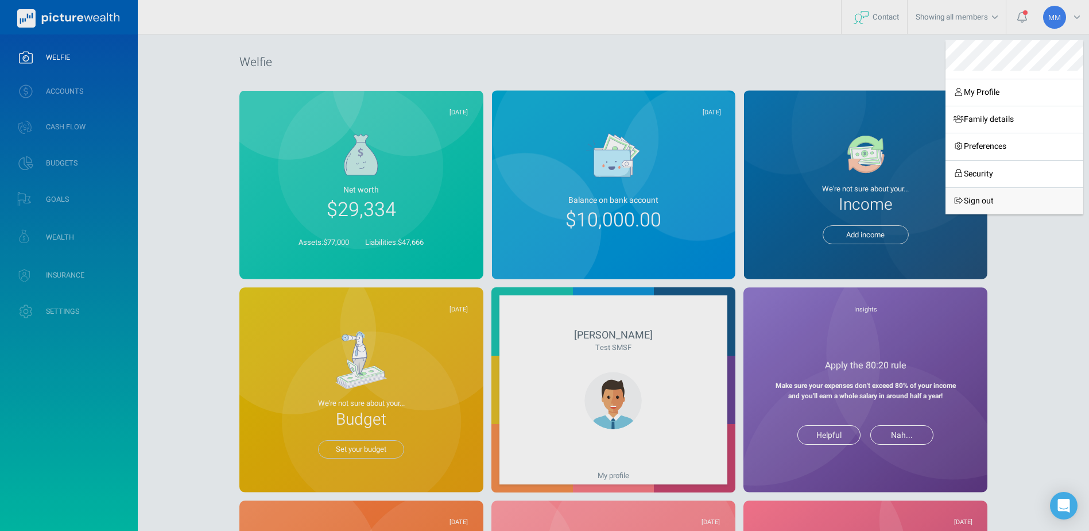
click at [1008, 199] on link "Sign out" at bounding box center [1015, 200] width 138 height 27
